Goal: Information Seeking & Learning: Understand process/instructions

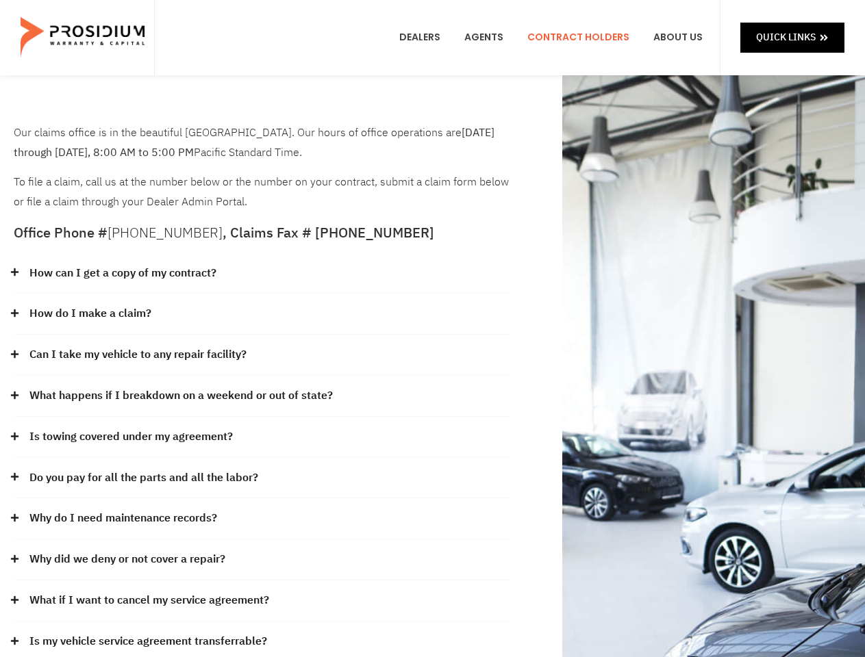
click at [432, 329] on div "How do I make a claim?" at bounding box center [262, 314] width 497 height 41
click at [262, 274] on div "How can I get a copy of my contract?" at bounding box center [262, 273] width 497 height 41
click at [122, 273] on link "How can I get a copy of my contract?" at bounding box center [122, 274] width 187 height 20
click at [262, 314] on div "How do I make a claim?" at bounding box center [262, 314] width 497 height 41
click at [90, 314] on link "How do I make a claim?" at bounding box center [90, 314] width 122 height 20
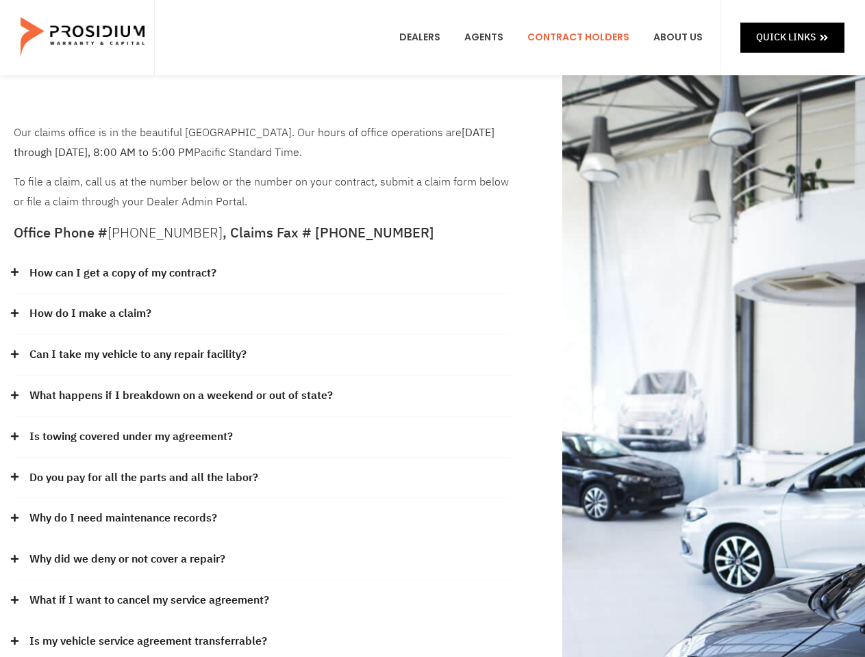
click at [262, 355] on div "Can I take my vehicle to any repair facility?" at bounding box center [262, 355] width 497 height 41
click at [138, 355] on link "Can I take my vehicle to any repair facility?" at bounding box center [137, 355] width 217 height 20
click at [262, 396] on link "What happens if I breakdown on a weekend or out of state?" at bounding box center [180, 396] width 303 height 20
click at [179, 396] on link "What happens if I breakdown on a weekend or out of state?" at bounding box center [180, 396] width 303 height 20
click at [262, 438] on div "Is towing covered under my agreement?" at bounding box center [262, 437] width 497 height 41
